Goal: Answer question/provide support

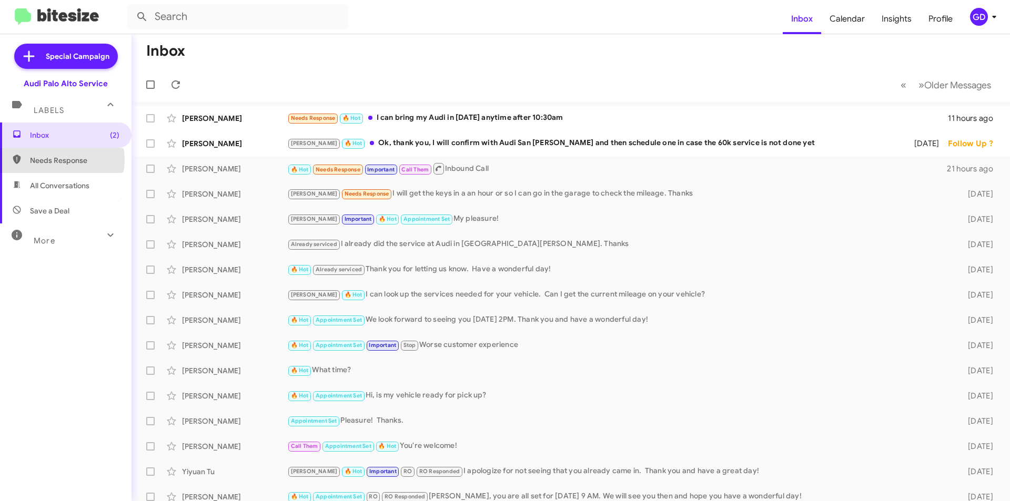
click at [55, 160] on span "Needs Response" at bounding box center [74, 160] width 89 height 11
type input "in:needs-response"
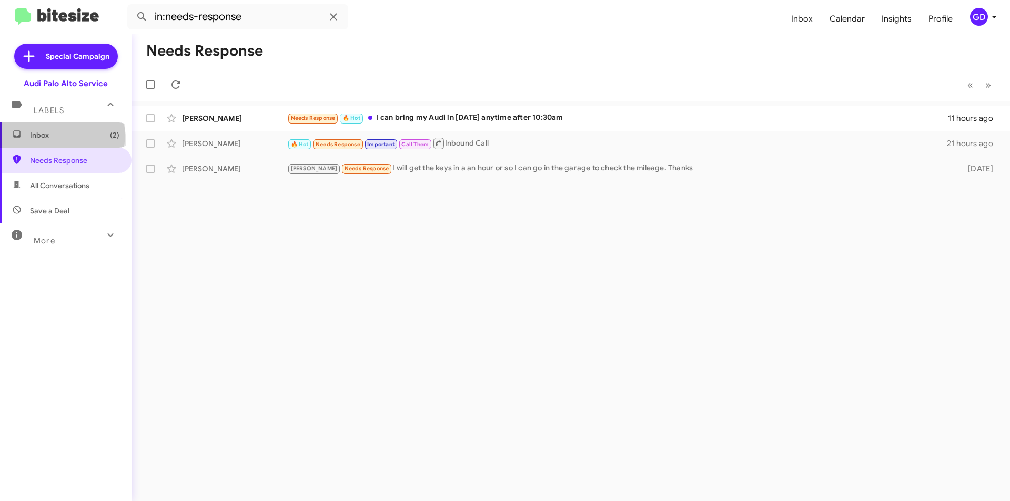
click at [51, 134] on span "Inbox (2)" at bounding box center [74, 135] width 89 height 11
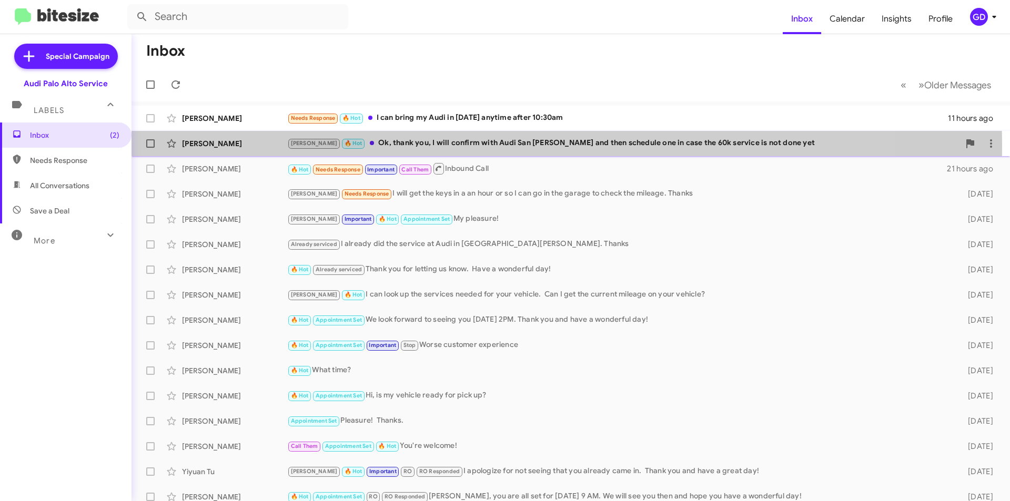
click at [213, 145] on div "[PERSON_NAME]" at bounding box center [234, 143] width 105 height 11
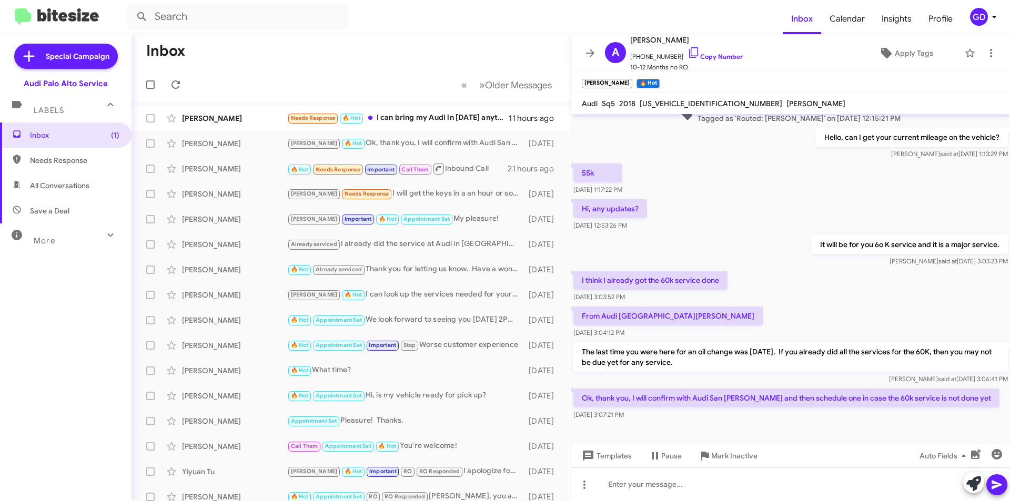
scroll to position [118, 0]
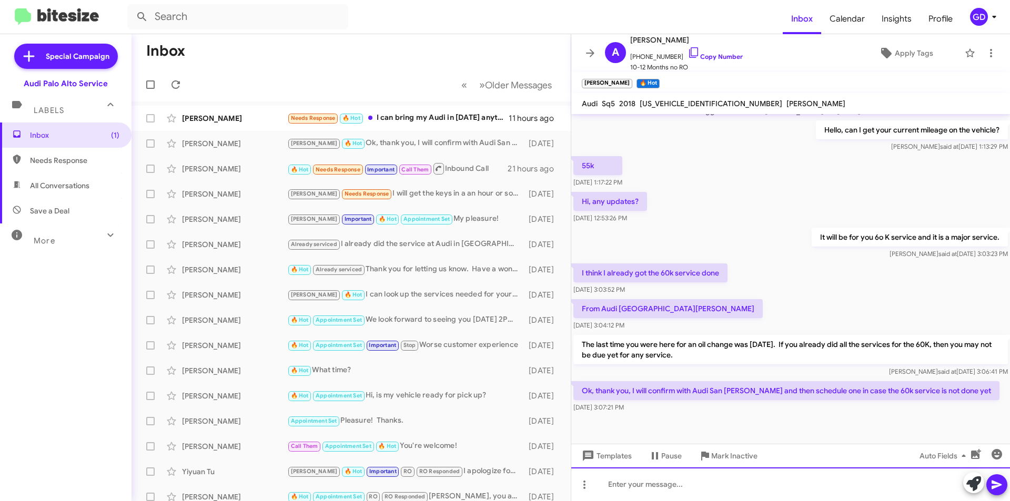
click at [616, 488] on div at bounding box center [790, 484] width 439 height 34
paste div
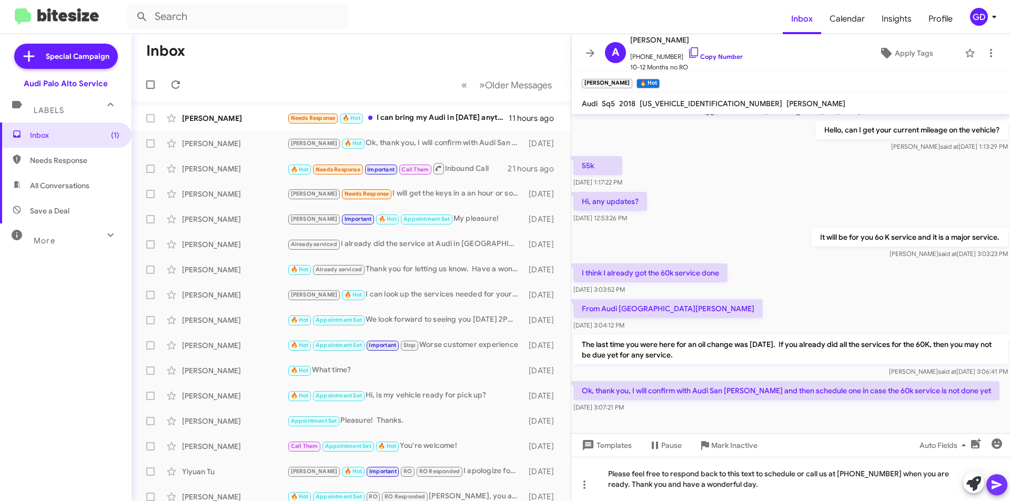
click at [994, 483] on icon at bounding box center [996, 485] width 10 height 9
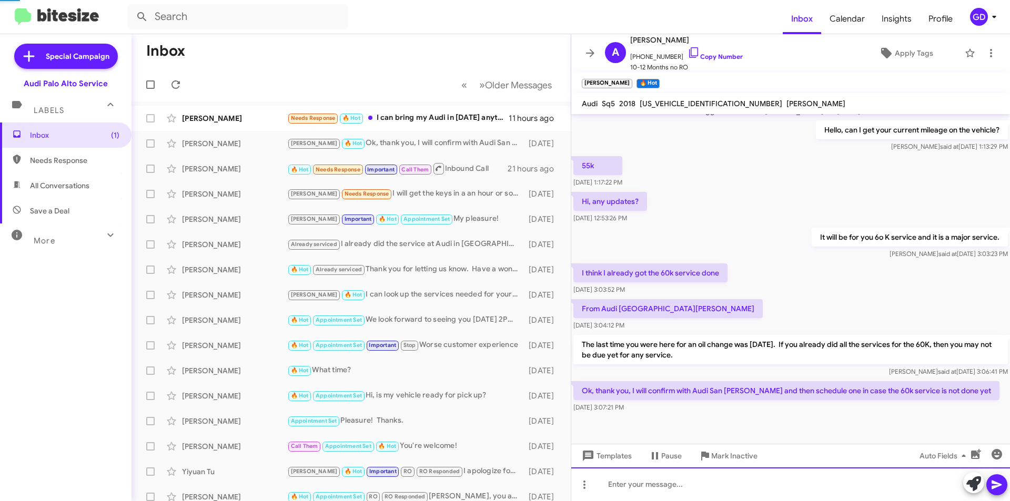
scroll to position [0, 0]
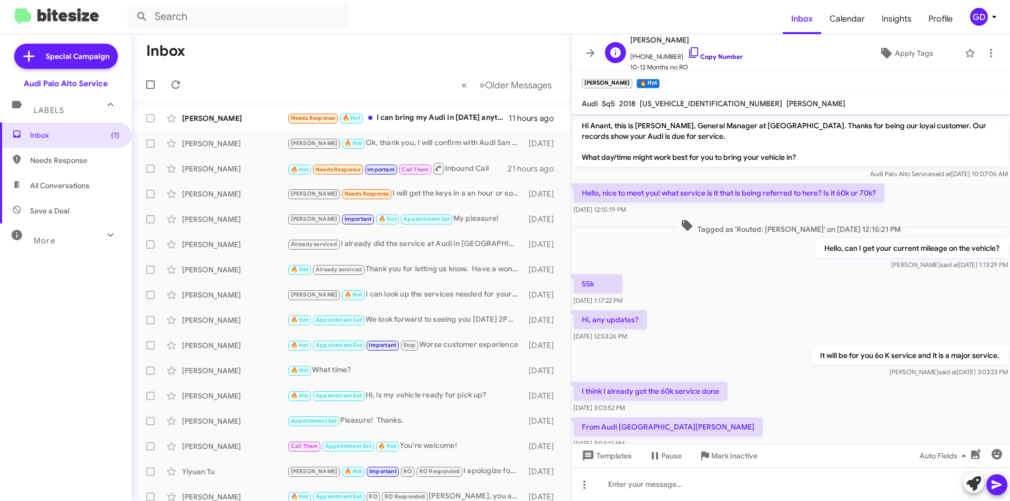
click at [711, 56] on link "Copy Number" at bounding box center [714, 57] width 55 height 8
click at [305, 54] on mat-toolbar-row "Inbox" at bounding box center [350, 51] width 439 height 34
click at [215, 139] on div "[PERSON_NAME]" at bounding box center [234, 143] width 105 height 11
click at [705, 56] on link "Copy Number" at bounding box center [714, 57] width 55 height 8
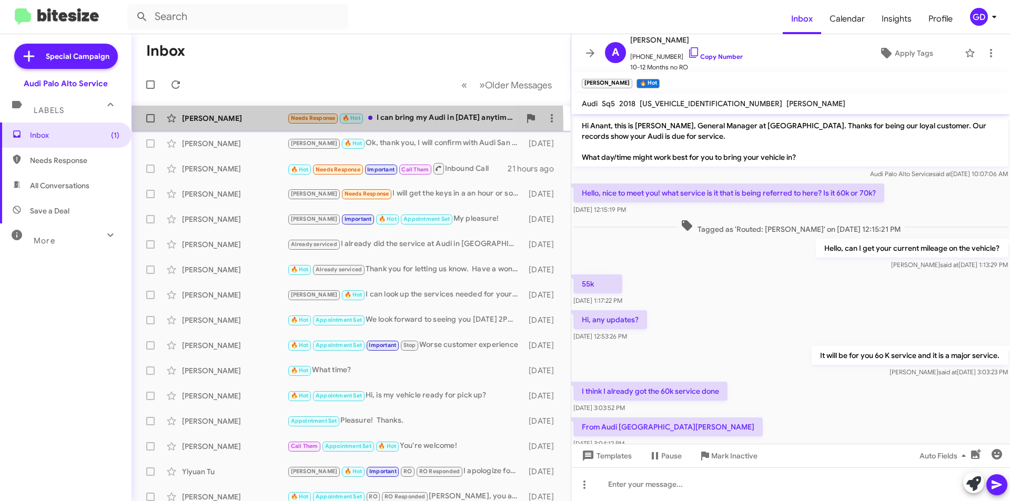
click at [206, 125] on div "[PERSON_NAME] Needs Response 🔥 Hot I can bring my Audi in [DATE] anytime after …" at bounding box center [351, 118] width 422 height 21
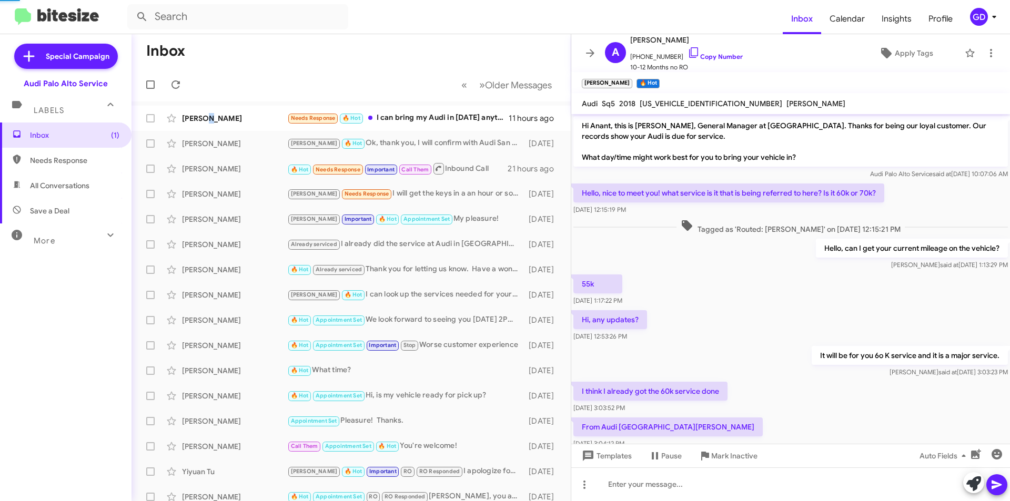
scroll to position [212, 0]
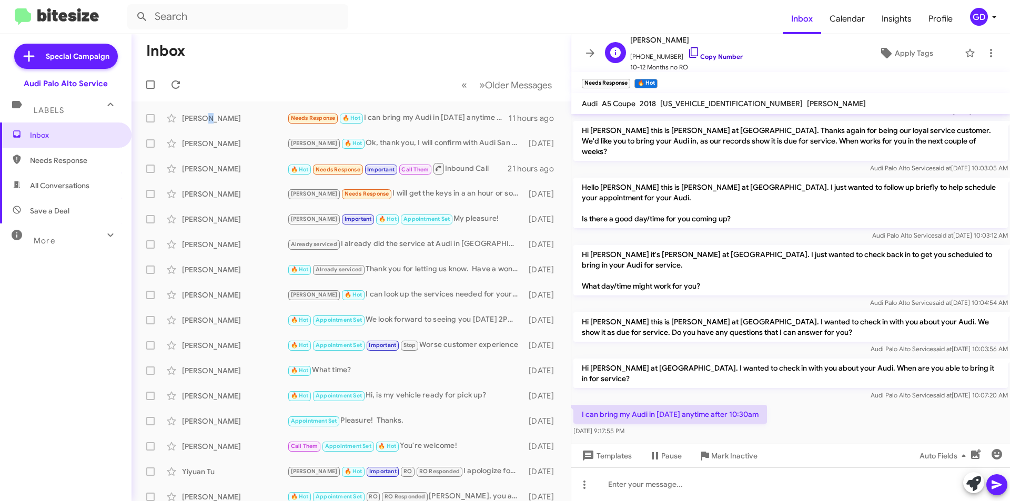
click at [710, 56] on link "Copy Number" at bounding box center [714, 57] width 55 height 8
drag, startPoint x: 616, startPoint y: 491, endPoint x: 624, endPoint y: 491, distance: 7.4
click at [618, 491] on div at bounding box center [790, 484] width 439 height 34
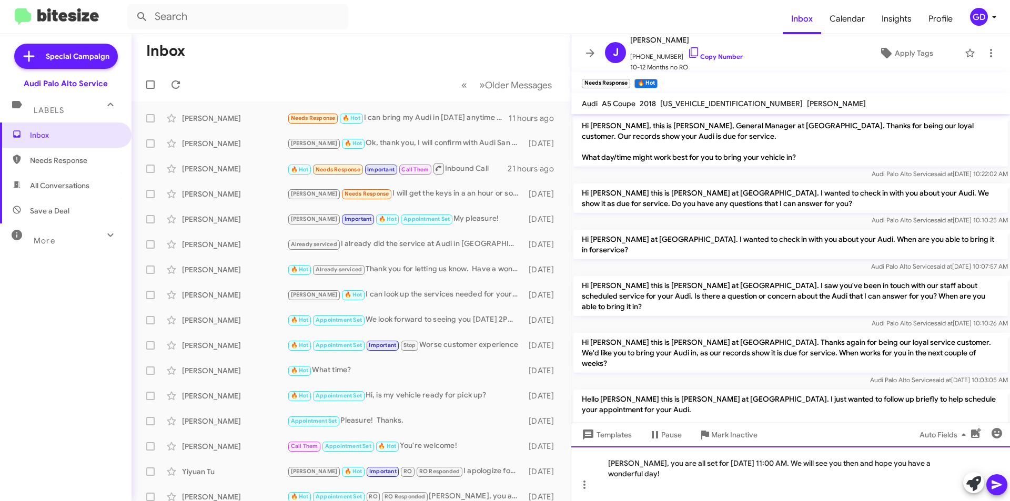
scroll to position [233, 0]
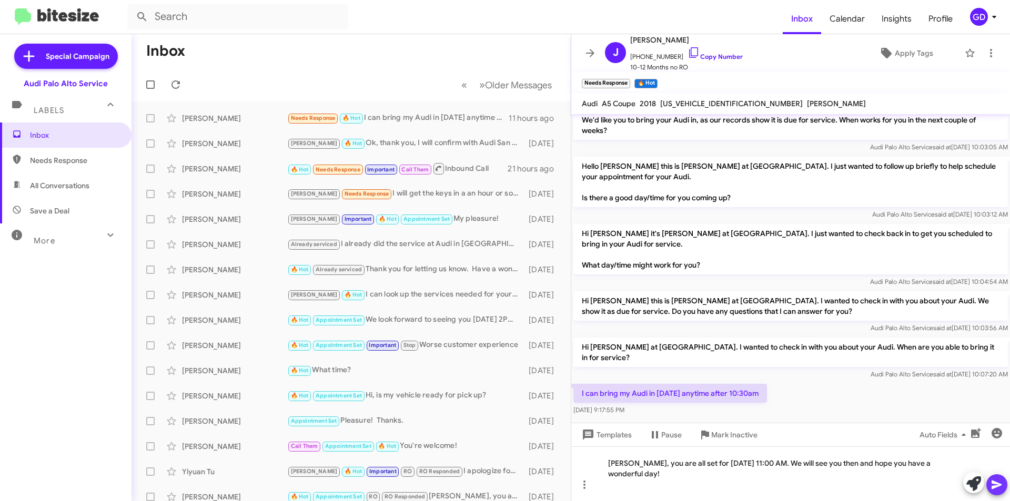
click at [996, 484] on icon at bounding box center [996, 485] width 10 height 9
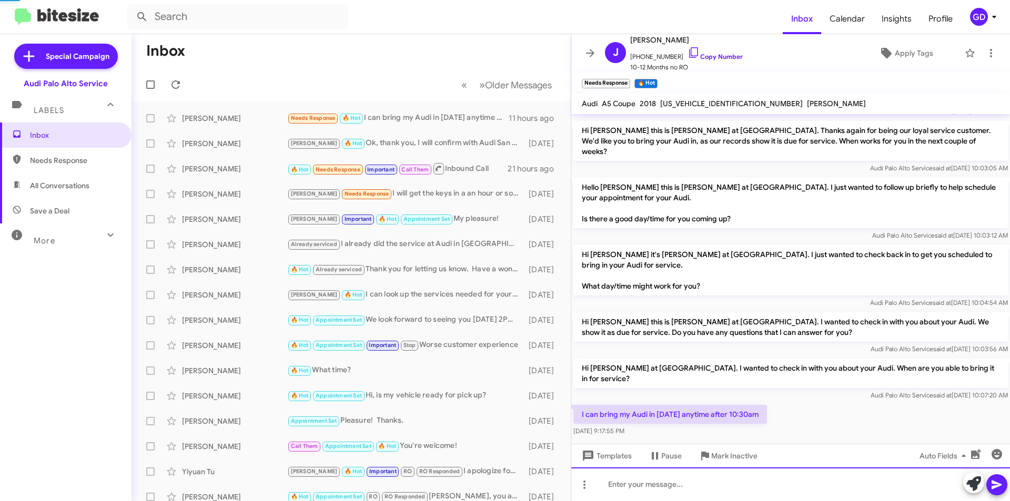
scroll to position [0, 0]
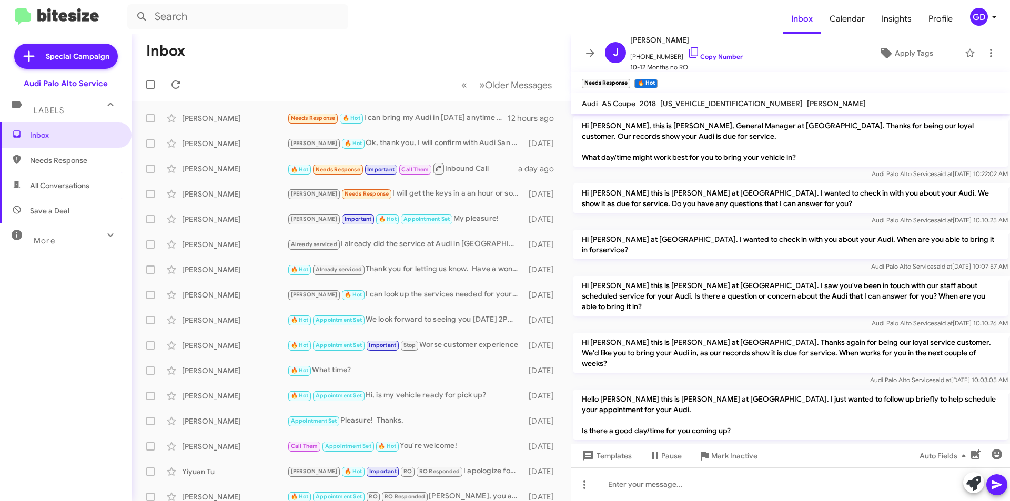
click at [744, 292] on p "Hi [PERSON_NAME] this is [PERSON_NAME] at [GEOGRAPHIC_DATA]. I saw you've been …" at bounding box center [790, 296] width 434 height 40
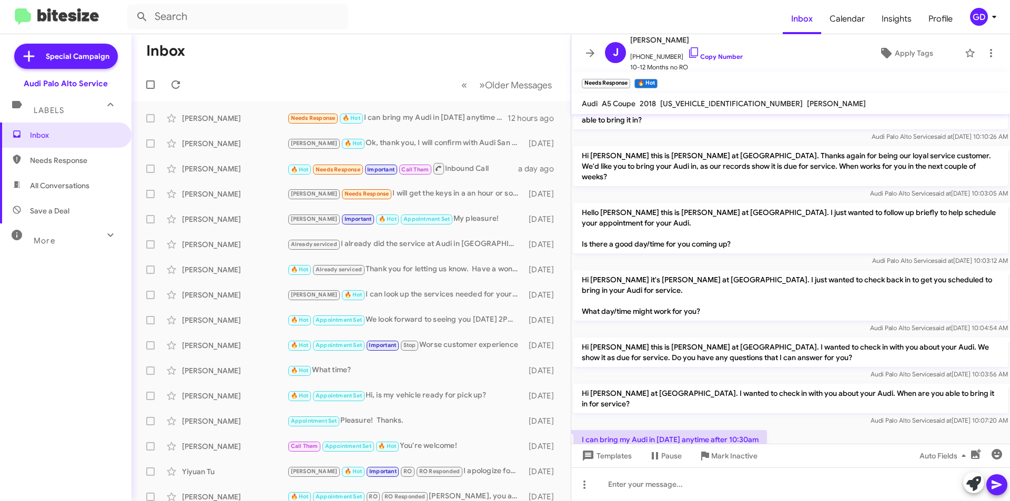
scroll to position [250, 0]
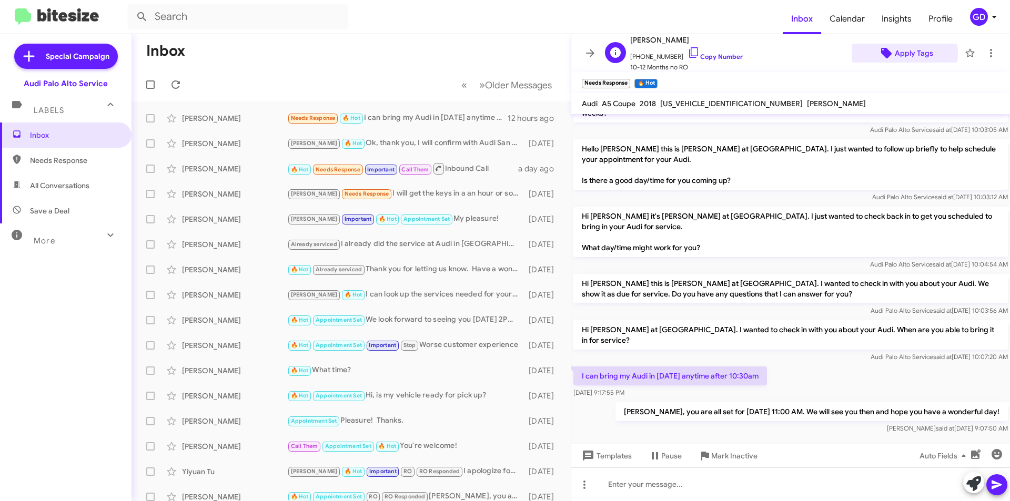
click at [894, 53] on span "Apply Tags" at bounding box center [913, 53] width 38 height 19
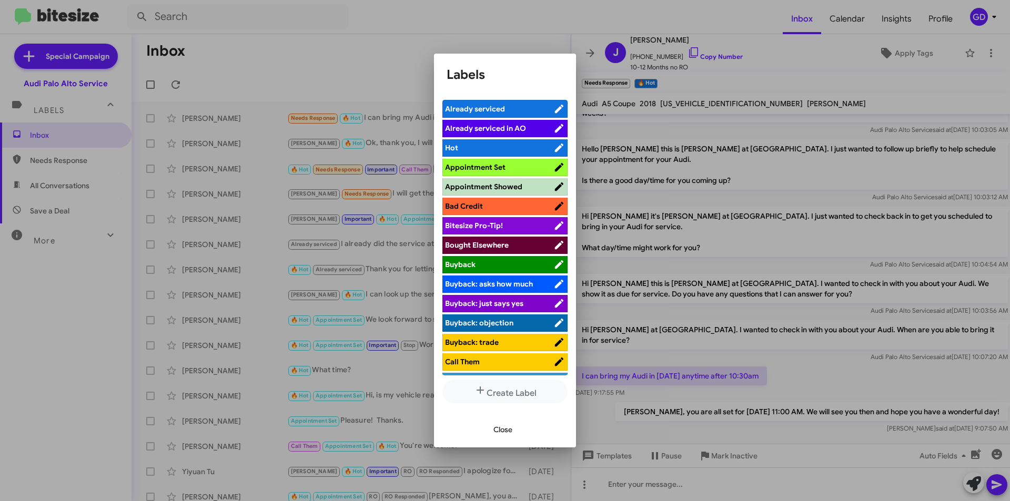
click at [484, 164] on span "Appointment Set" at bounding box center [475, 166] width 60 height 9
click at [501, 432] on span "Close" at bounding box center [502, 429] width 19 height 19
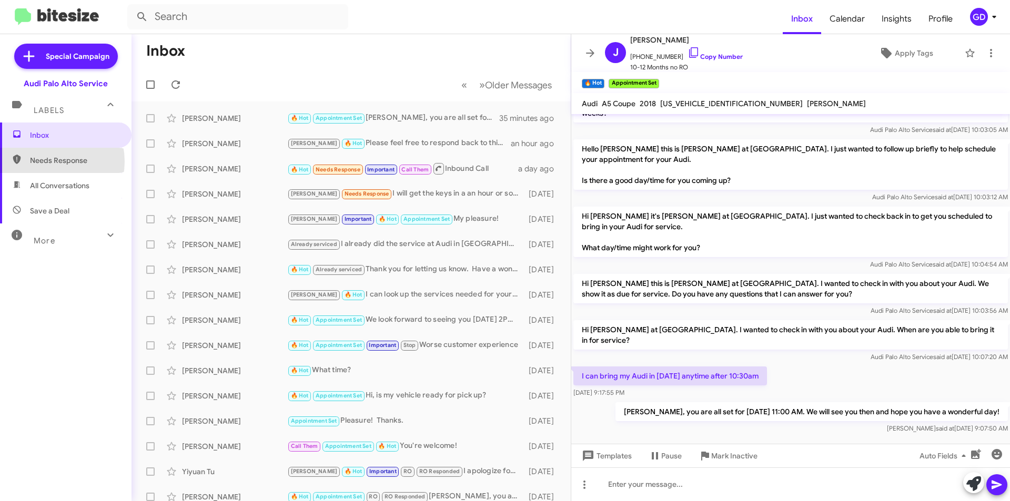
drag, startPoint x: 46, startPoint y: 161, endPoint x: 97, endPoint y: 164, distance: 51.6
click at [46, 162] on span "Needs Response" at bounding box center [74, 160] width 89 height 11
type input "in:needs-response"
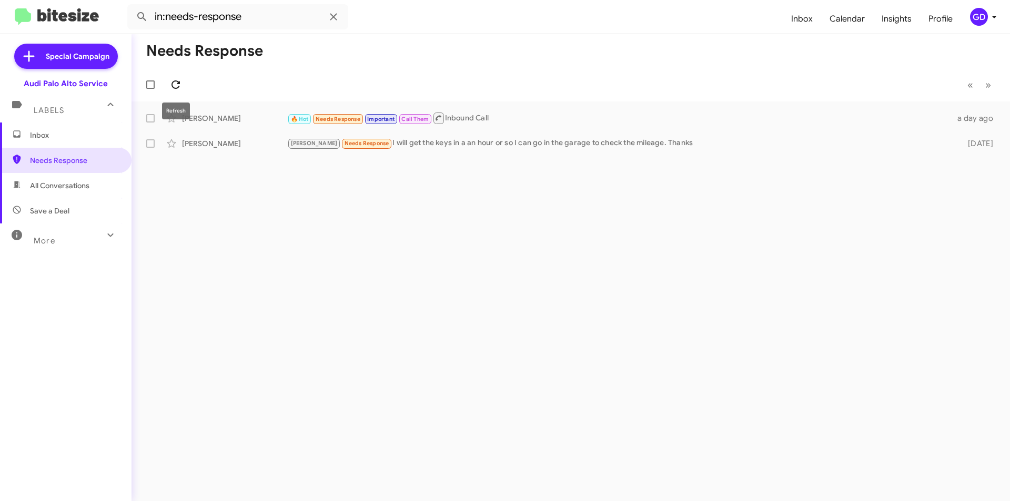
click at [180, 85] on icon at bounding box center [175, 84] width 13 height 13
click at [485, 119] on div "🔥 Hot Needs Response Important Call Them Inbound Call" at bounding box center [623, 117] width 672 height 13
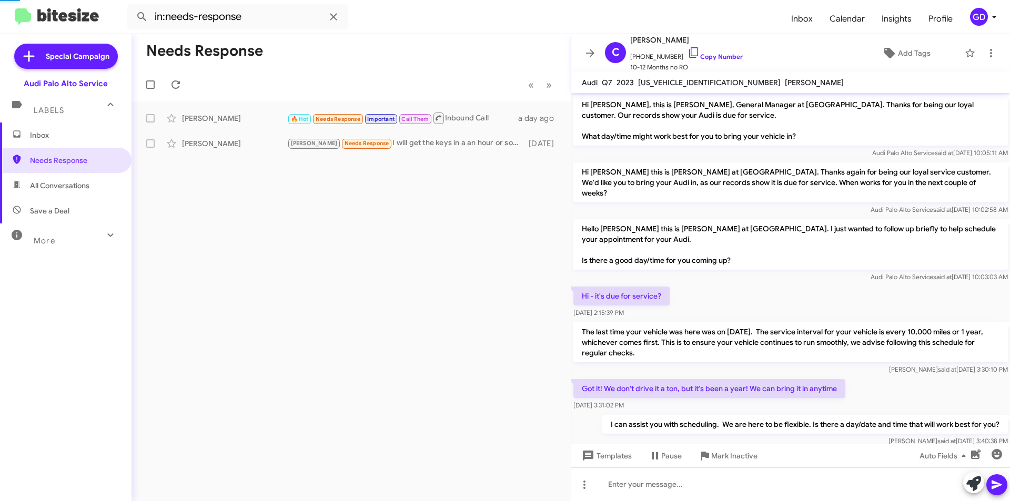
scroll to position [412, 0]
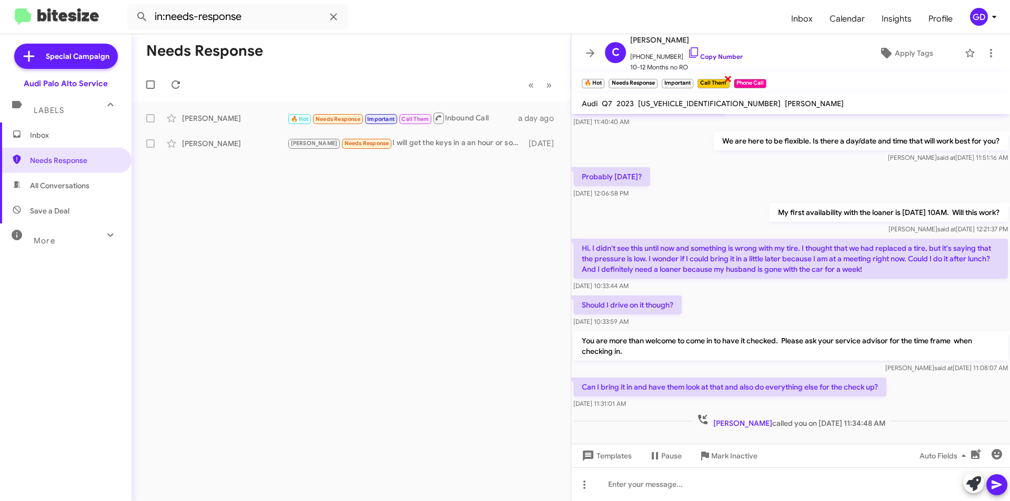
click at [727, 77] on span "×" at bounding box center [728, 78] width 8 height 13
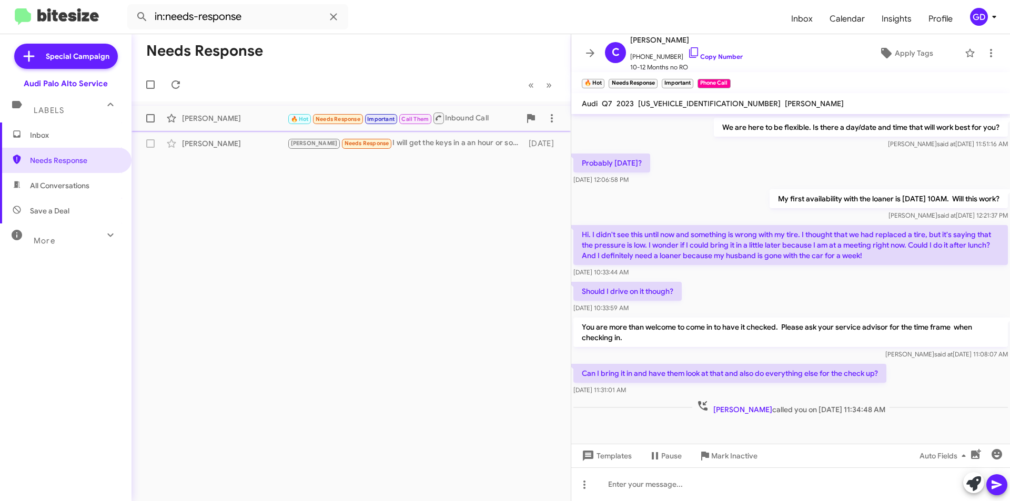
scroll to position [433, 0]
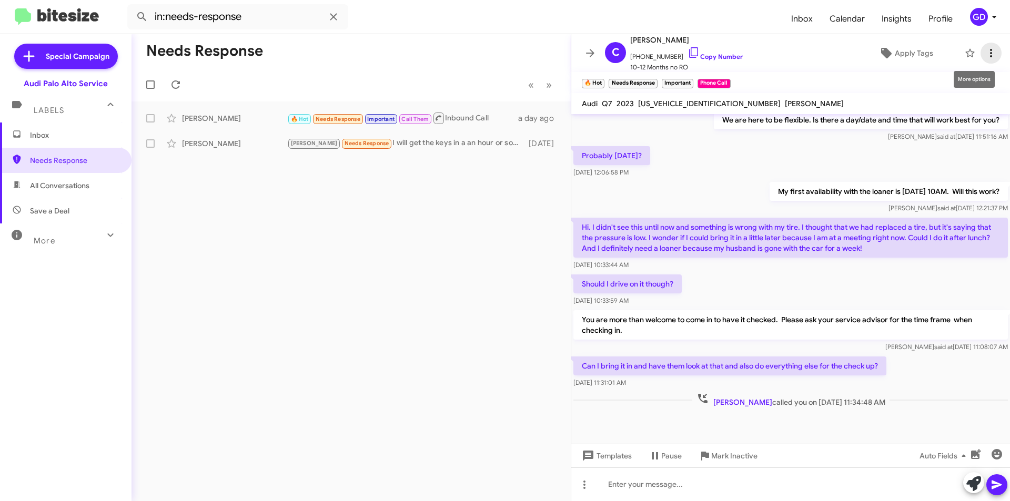
click at [984, 53] on icon at bounding box center [990, 53] width 13 height 13
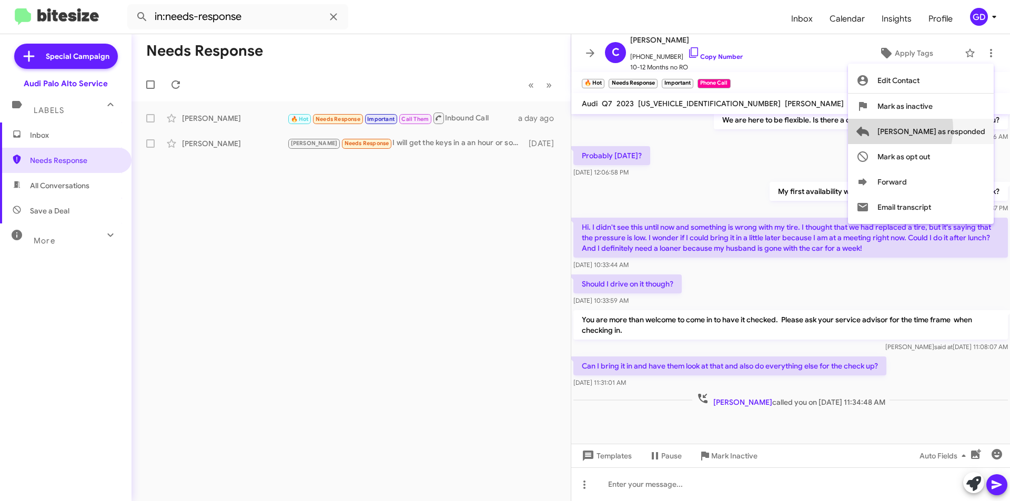
click at [933, 129] on span "[PERSON_NAME] as responded" at bounding box center [931, 131] width 108 height 25
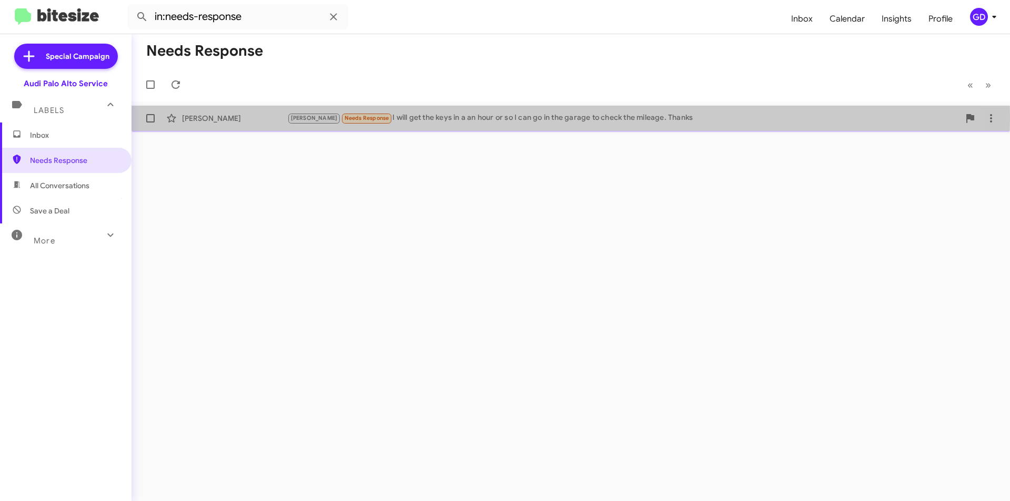
click at [461, 118] on div "[PERSON_NAME] Needs Response I will get the keys in a an hour or so I can go in…" at bounding box center [623, 118] width 672 height 12
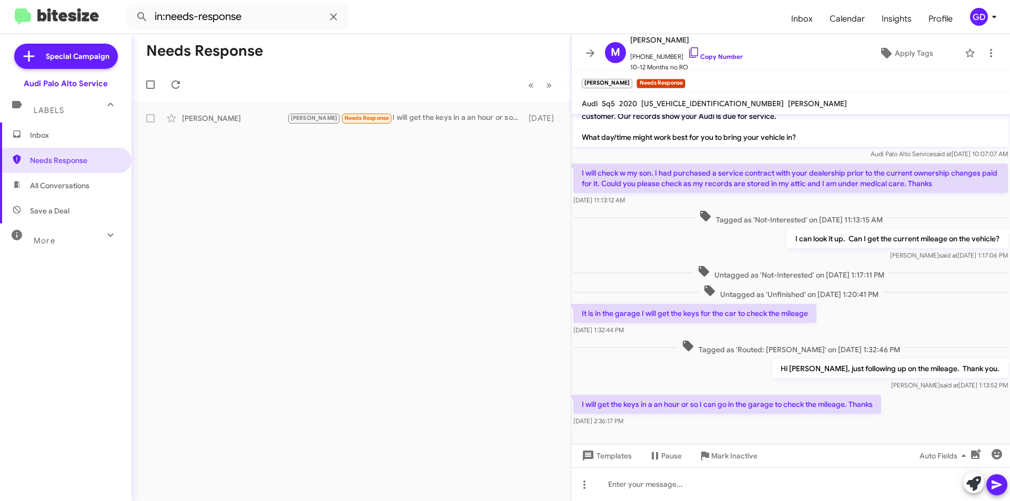
scroll to position [31, 0]
